Goal: Information Seeking & Learning: Learn about a topic

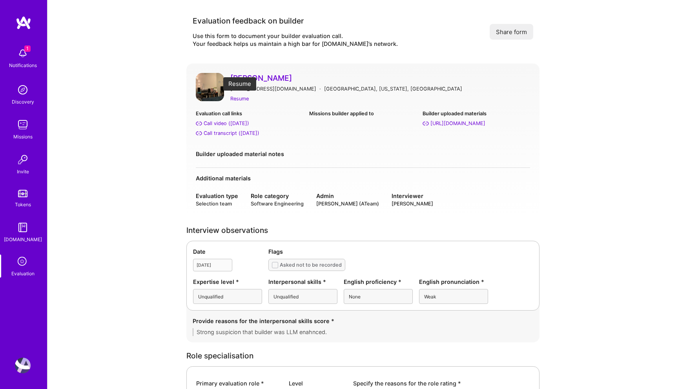
click at [240, 98] on div "Resume" at bounding box center [239, 99] width 18 height 8
click at [219, 134] on div "Call transcript (Jul 09, 2025)" at bounding box center [232, 133] width 56 height 8
click at [213, 121] on div "Call video (Jul 09, 2025)" at bounding box center [227, 123] width 46 height 8
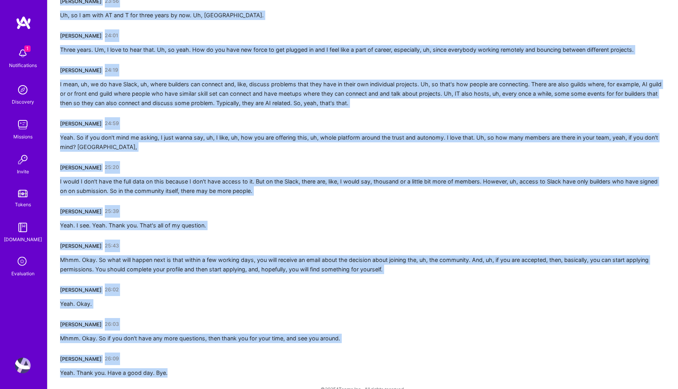
scroll to position [2490, 0]
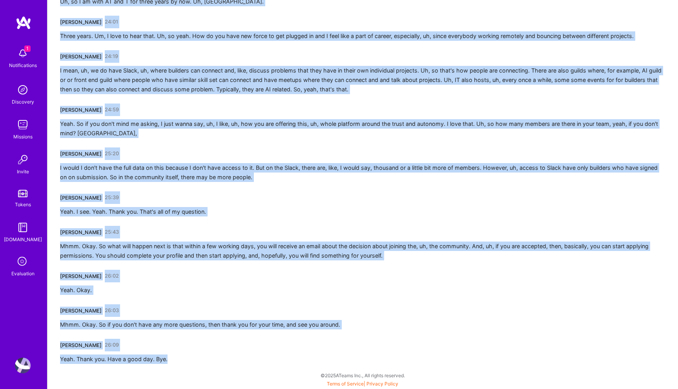
drag, startPoint x: 61, startPoint y: 138, endPoint x: 153, endPoint y: 389, distance: 267.1
copy div "Piotr Bochenek 00:01 Will you have, like, five more minutes after, like, uh, wh…"
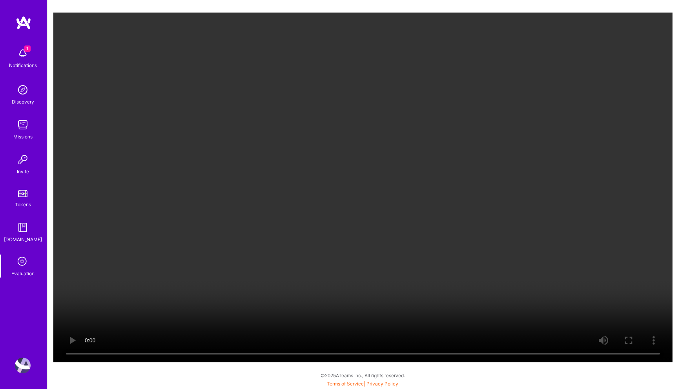
click at [408, 175] on video "Your browser does not support the video tag." at bounding box center [362, 188] width 619 height 350
click at [408, 193] on video "Your browser does not support the video tag." at bounding box center [362, 188] width 619 height 350
click at [337, 265] on video "Your browser does not support the video tag." at bounding box center [362, 188] width 619 height 350
click at [338, 261] on video "Your browser does not support the video tag." at bounding box center [362, 188] width 619 height 350
click at [492, 228] on video "Your browser does not support the video tag." at bounding box center [362, 188] width 619 height 350
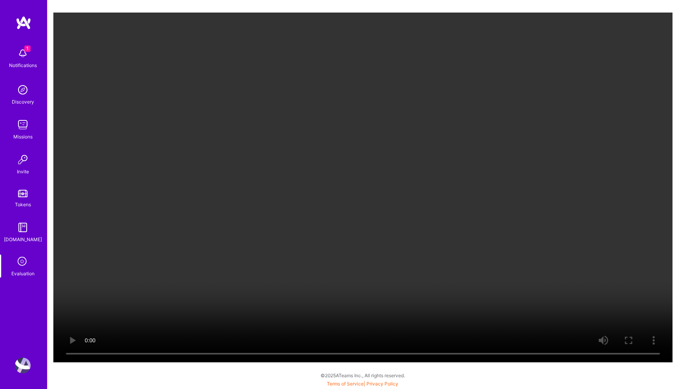
click at [492, 228] on video "Your browser does not support the video tag." at bounding box center [362, 188] width 619 height 350
